Goal: Information Seeking & Learning: Learn about a topic

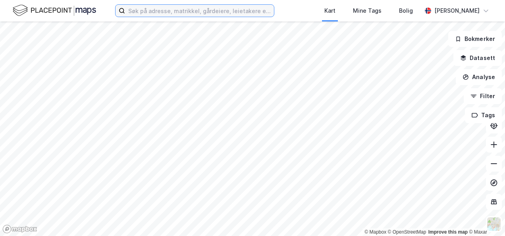
click at [152, 10] on input at bounding box center [199, 11] width 149 height 12
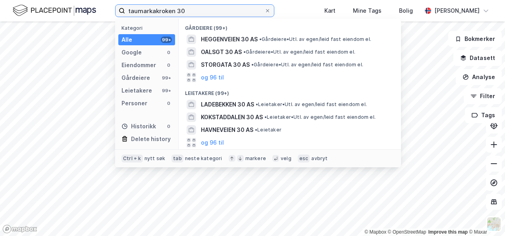
click at [155, 9] on input "taumarkakroken 30" at bounding box center [194, 11] width 139 height 12
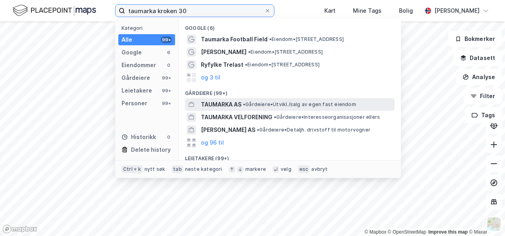
type input "taumarka kroken 30"
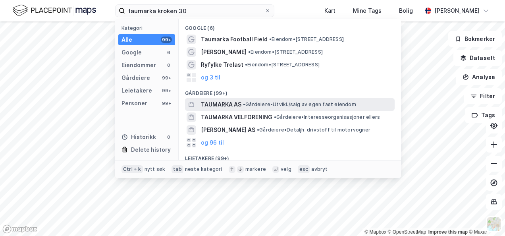
click at [227, 101] on span "TAUMARKA AS" at bounding box center [221, 105] width 41 height 10
